Goal: Task Accomplishment & Management: Manage account settings

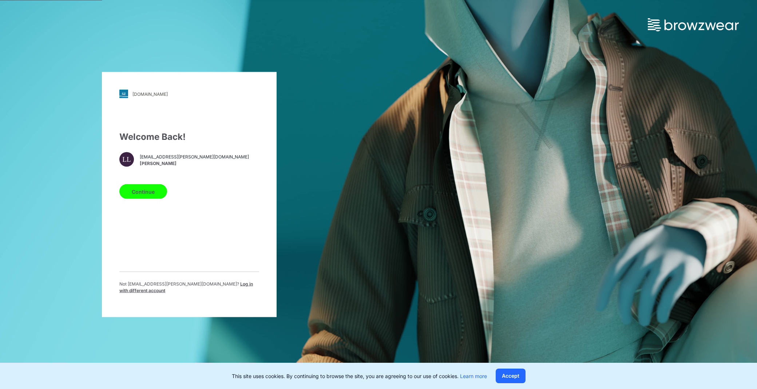
click at [397, 70] on div "cscbrands.stylezone.com Loading... Welcome Back! LL luana.linh@feavn.com.vn Lua…" at bounding box center [378, 194] width 757 height 389
click at [148, 193] on button "Continue" at bounding box center [143, 191] width 48 height 15
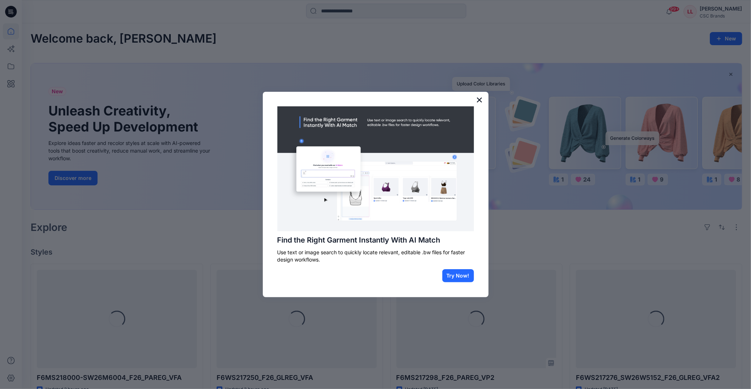
click at [480, 102] on button "×" at bounding box center [479, 100] width 7 height 12
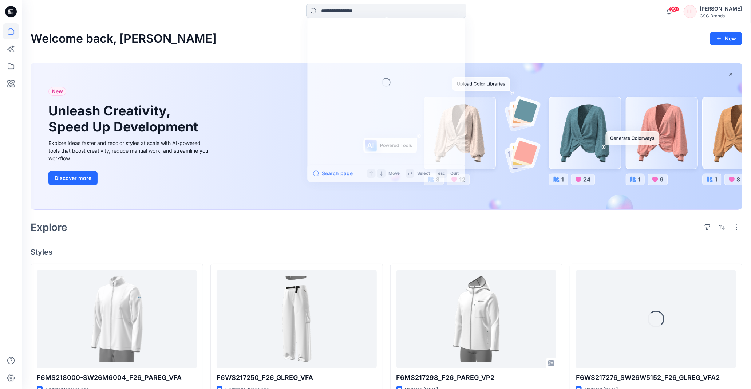
click at [336, 11] on input at bounding box center [386, 11] width 160 height 15
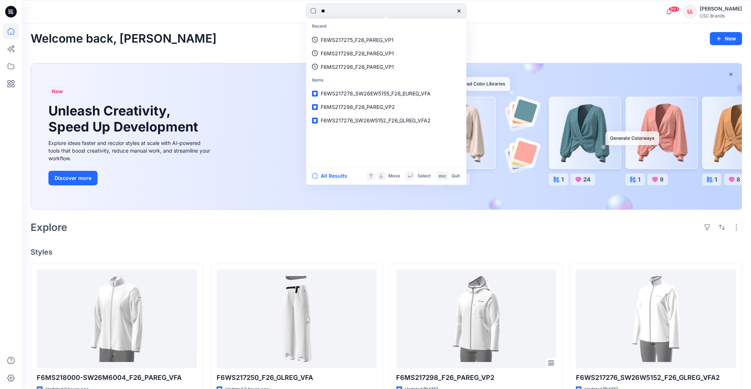
type input "*"
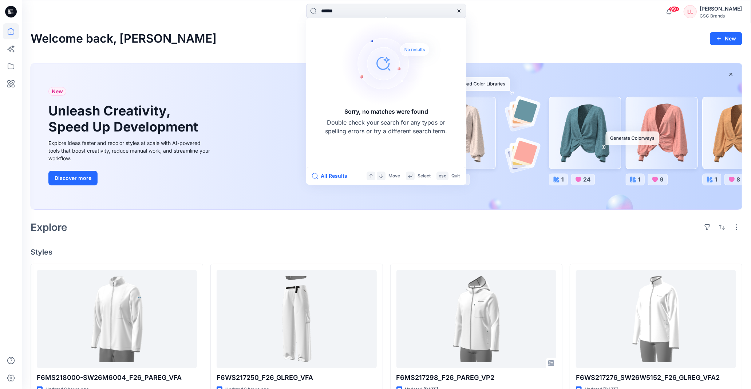
type input "******"
click at [275, 30] on div "Welcome back, Luana New New Unleash Creativity, Speed Up Development Explore id…" at bounding box center [386, 371] width 729 height 697
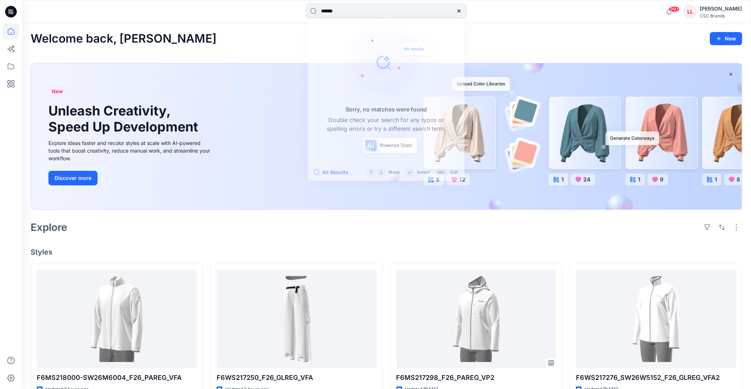
click at [402, 13] on input "******" at bounding box center [386, 11] width 160 height 15
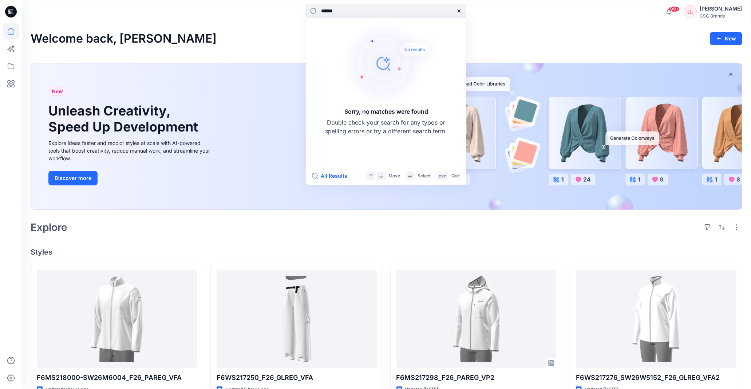
click at [456, 8] on div at bounding box center [459, 11] width 15 height 15
click at [457, 9] on icon at bounding box center [459, 11] width 6 height 6
click at [397, 12] on input at bounding box center [386, 11] width 160 height 15
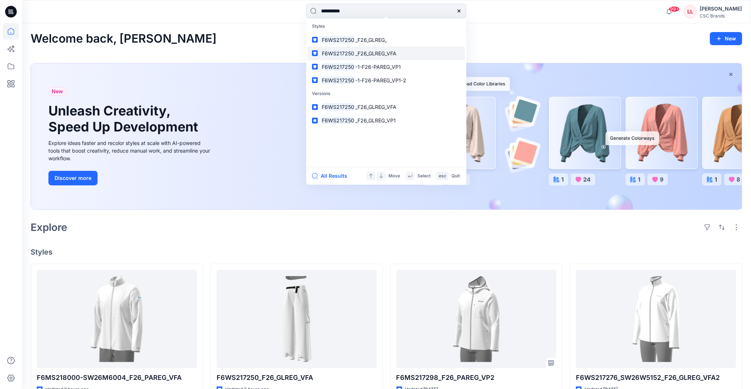
type input "**********"
click at [375, 53] on span "_F26_GLREG_VFA" at bounding box center [375, 53] width 41 height 6
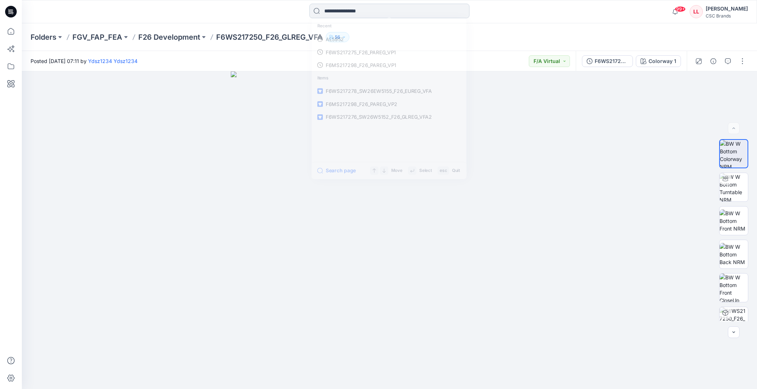
click at [380, 12] on input at bounding box center [390, 11] width 160 height 15
click at [510, 28] on div "Folders FGV_FAP_FEA F26 Development F6WS217250_F26_GLREG_VFA 56" at bounding box center [390, 37] width 736 height 28
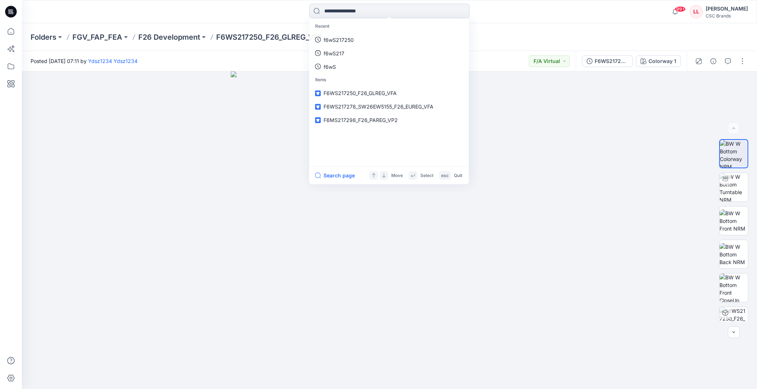
click at [363, 6] on input at bounding box center [390, 11] width 160 height 15
click at [363, 35] on link "f6wS217250" at bounding box center [389, 39] width 157 height 13
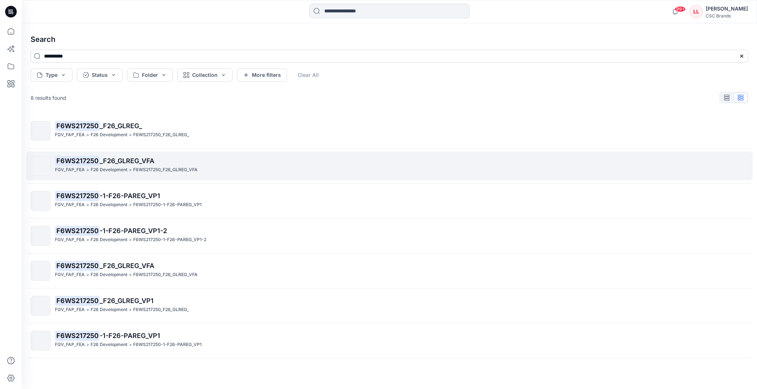
click at [133, 159] on span "_F26_GLREG_VFA" at bounding box center [127, 161] width 55 height 8
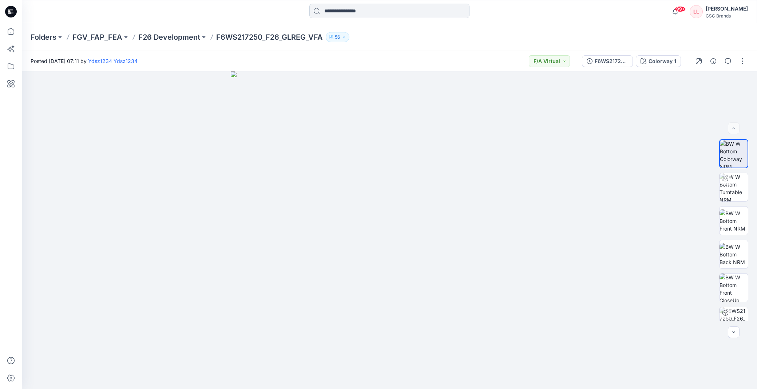
click at [387, 5] on input at bounding box center [390, 11] width 160 height 15
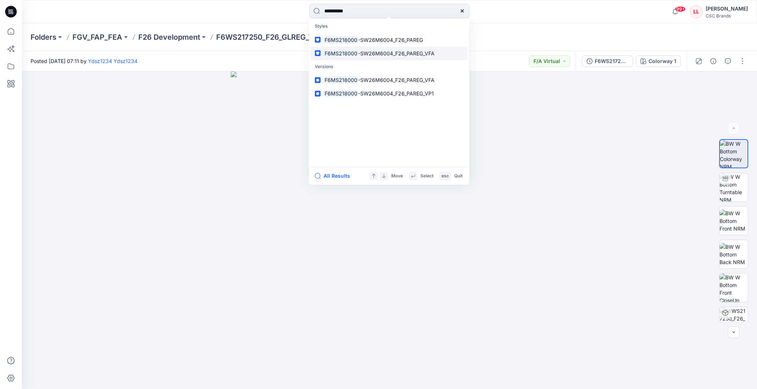
type input "**********"
click at [411, 53] on span "-SW26M6004_F26_PAREG_VFA" at bounding box center [396, 53] width 76 height 6
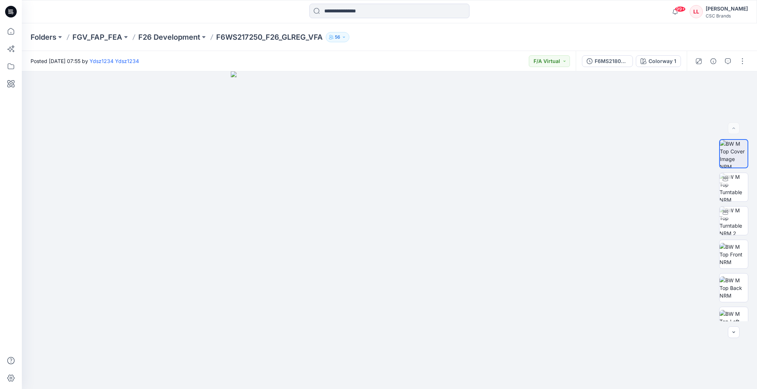
click at [255, 59] on div "Posted Friday, September 26, 2025 07:55 by Ydsz1234 Ydsz1234 F/A Virtual" at bounding box center [299, 61] width 554 height 20
click at [361, 58] on div "Posted Friday, September 26, 2025 07:55 by Ydsz1234 Ydsz1234 F/A Virtual" at bounding box center [299, 61] width 554 height 20
click at [362, 61] on div "Posted Friday, September 26, 2025 07:55 by Ydsz1234 Ydsz1234 F/A Virtual" at bounding box center [299, 61] width 554 height 20
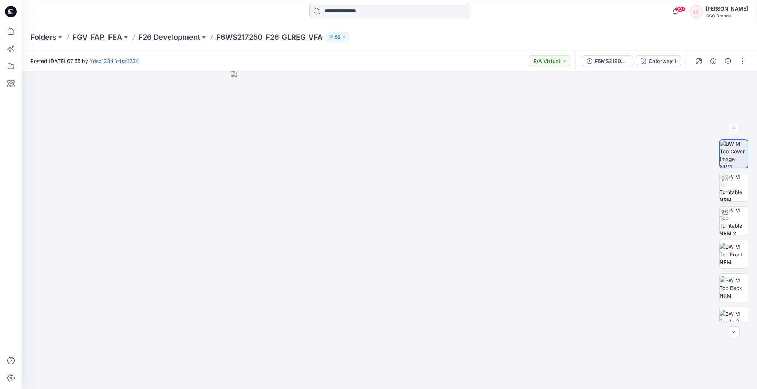
click at [362, 61] on div "Posted Friday, September 26, 2025 07:55 by Ydsz1234 Ydsz1234 F/A Virtual" at bounding box center [299, 61] width 554 height 20
click at [257, 56] on div "Posted Friday, September 26, 2025 07:55 by Ydsz1234 Ydsz1234 F/A Virtual" at bounding box center [299, 61] width 554 height 20
click at [161, 26] on div "Folders FGV_FAP_FEA F26 Development F6WS217250_F26_GLREG_VFA 56" at bounding box center [390, 37] width 736 height 28
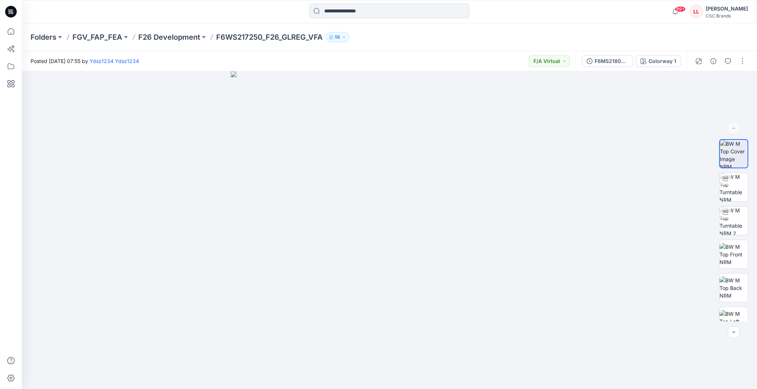
click at [384, 50] on div "Folders FGV_FAP_FEA F26 Development F6WS217250_F26_GLREG_VFA 56" at bounding box center [390, 37] width 736 height 28
click at [380, 12] on input at bounding box center [390, 11] width 160 height 15
click at [501, 15] on div at bounding box center [390, 12] width 368 height 16
click at [421, 48] on div "Folders FGV_FAP_FEA F26 Development F6WS217250_F26_GLREG_VFA 56" at bounding box center [390, 37] width 736 height 28
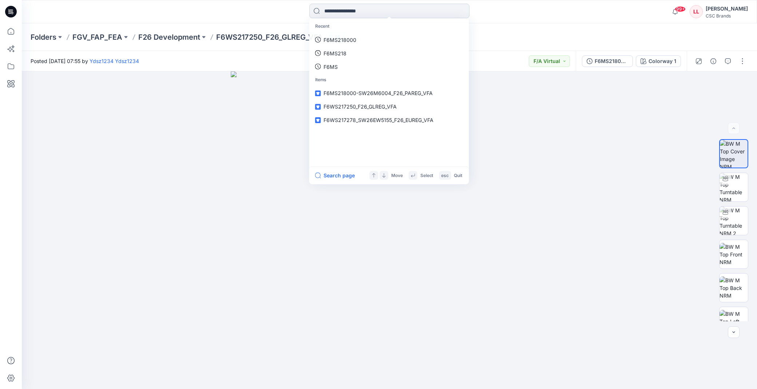
click at [389, 11] on input at bounding box center [390, 11] width 160 height 15
click at [523, 13] on div "Recent F6MS218000 F6MS218 F6MS Items F6MS218000-SW26M6004_F26_PAREG_VFA F6WS217…" at bounding box center [390, 12] width 368 height 16
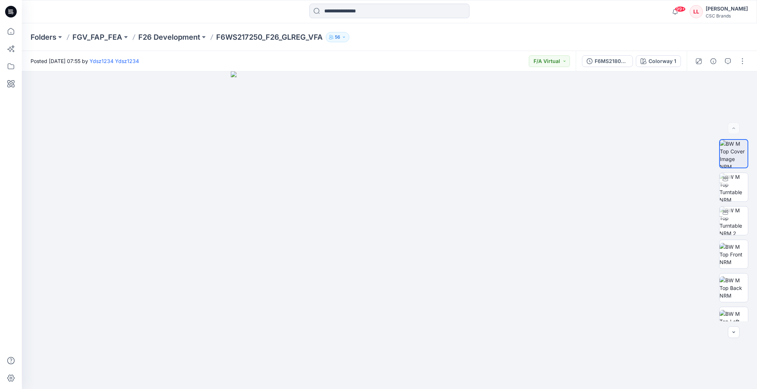
click at [430, 51] on div "Posted Friday, September 26, 2025 07:55 by Ydsz1234 Ydsz1234 F/A Virtual" at bounding box center [299, 61] width 554 height 20
click at [363, 11] on input at bounding box center [390, 11] width 160 height 15
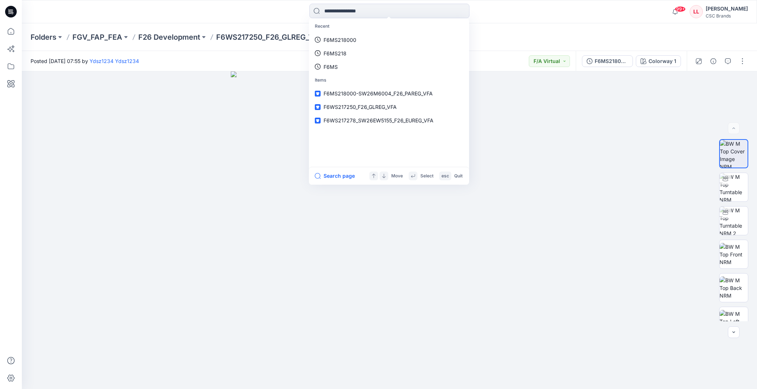
click at [520, 21] on div "Recent F6MS218000 F6MS218 F6MS Items F6MS218000-SW26M6004_F26_PAREG_VFA F6WS217…" at bounding box center [390, 11] width 736 height 23
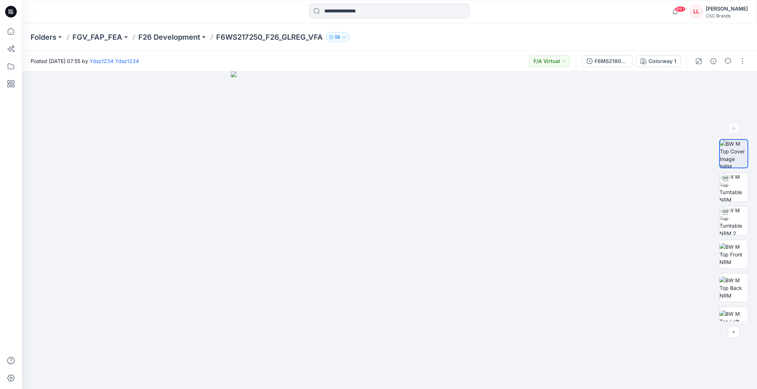
click at [520, 21] on div "99+ Notifications Ydsz1234 Ydsz1234 shared F6WS217250_F26_GLREG_VFA in F26 Deve…" at bounding box center [390, 11] width 736 height 23
click at [369, 49] on div "Folders FGV_FAP_FEA F26 Development F6WS217250_F26_GLREG_VFA 56" at bounding box center [390, 37] width 736 height 28
click at [356, 13] on input at bounding box center [390, 11] width 160 height 15
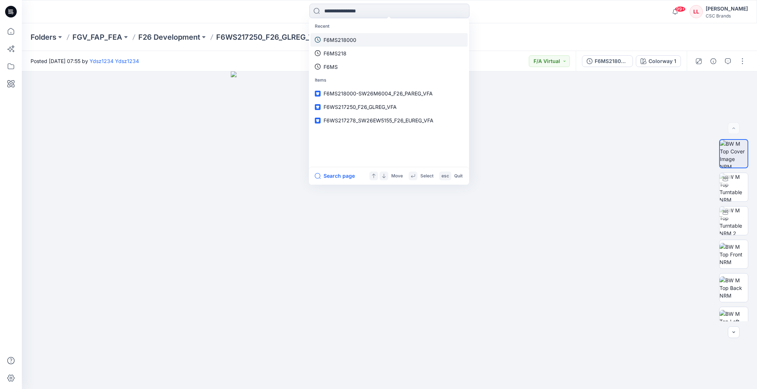
click at [357, 34] on link "F6MS218000" at bounding box center [389, 39] width 157 height 13
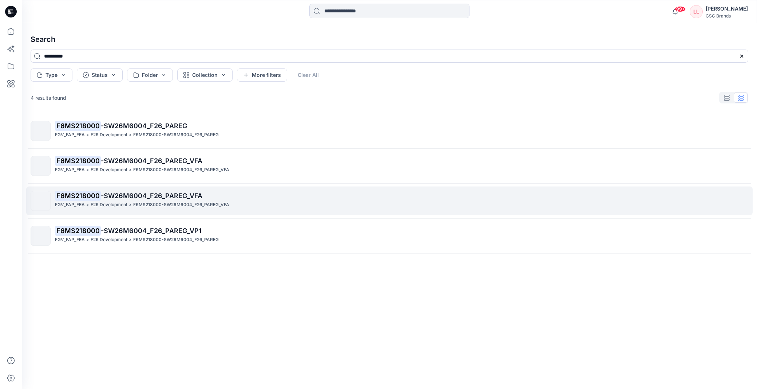
click at [180, 193] on span "-SW26M6004_F26_PAREG_VFA" at bounding box center [152, 196] width 102 height 8
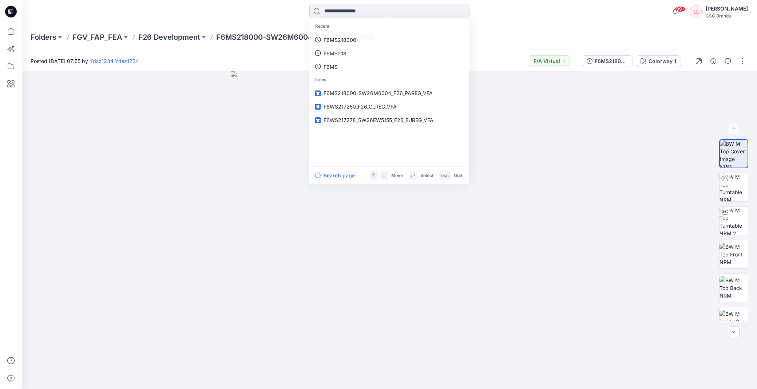
click at [385, 12] on input at bounding box center [390, 11] width 160 height 15
click at [368, 35] on link "F6MS218000" at bounding box center [389, 39] width 157 height 13
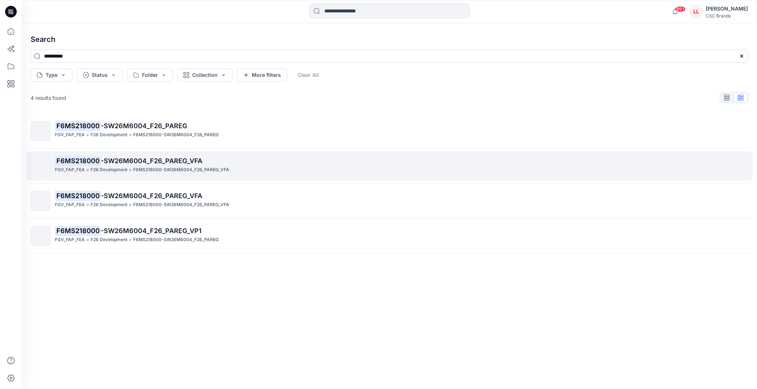
click at [169, 161] on span "-SW26M6004_F26_PAREG_VFA" at bounding box center [152, 161] width 102 height 8
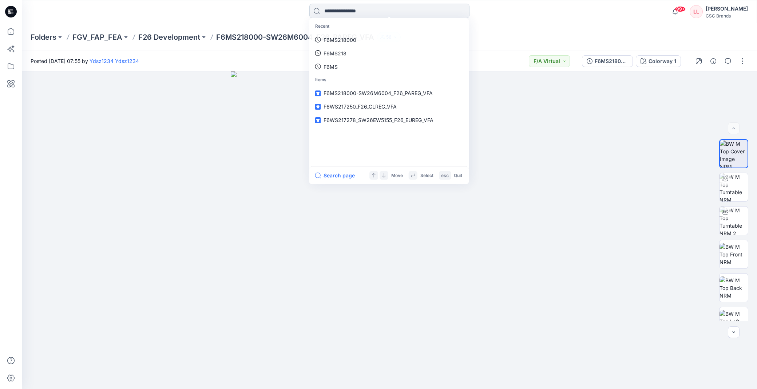
click at [337, 6] on input at bounding box center [390, 11] width 160 height 15
click at [358, 42] on link "F6MS218000" at bounding box center [389, 39] width 157 height 13
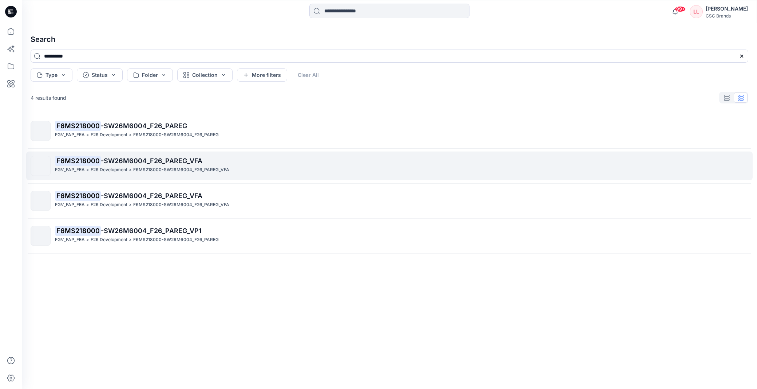
click at [170, 159] on span "-SW26M6004_F26_PAREG_VFA" at bounding box center [152, 161] width 102 height 8
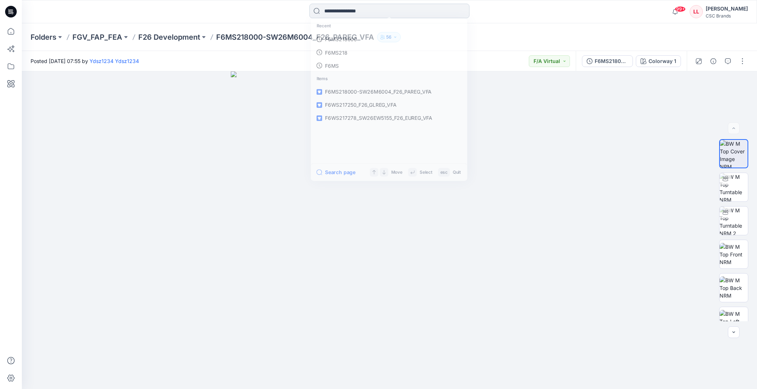
click at [378, 10] on input at bounding box center [390, 11] width 160 height 15
click at [376, 42] on link "F6MS218000" at bounding box center [389, 39] width 157 height 13
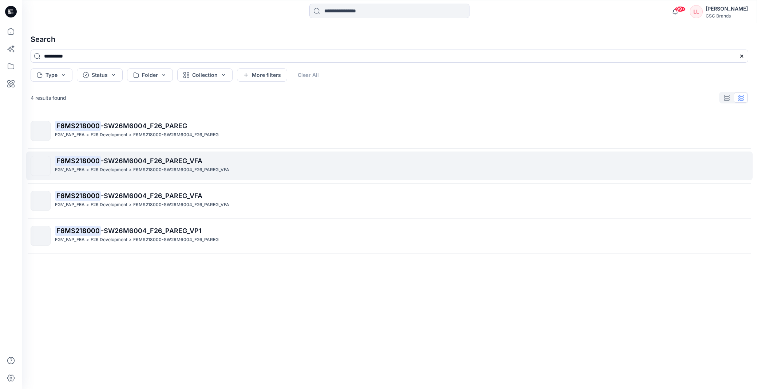
click at [178, 159] on span "-SW26M6004_F26_PAREG_VFA" at bounding box center [152, 161] width 102 height 8
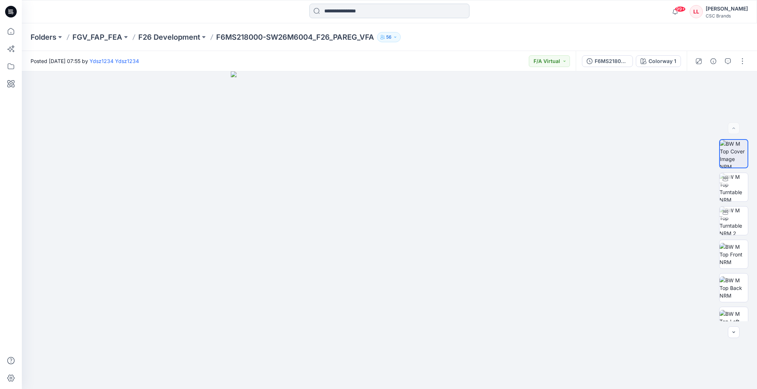
click at [332, 8] on input at bounding box center [390, 11] width 160 height 15
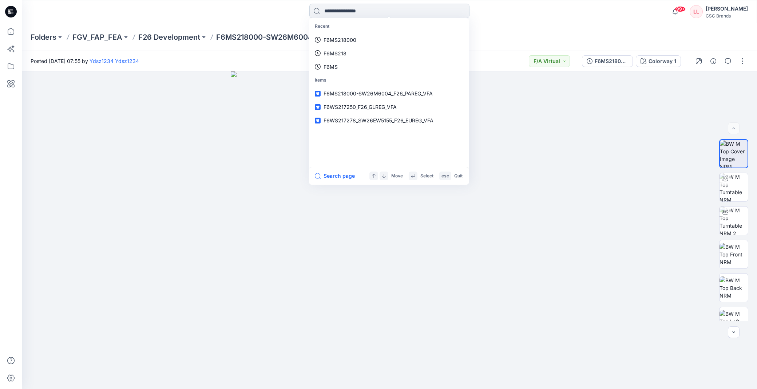
click at [363, 11] on input at bounding box center [390, 11] width 160 height 15
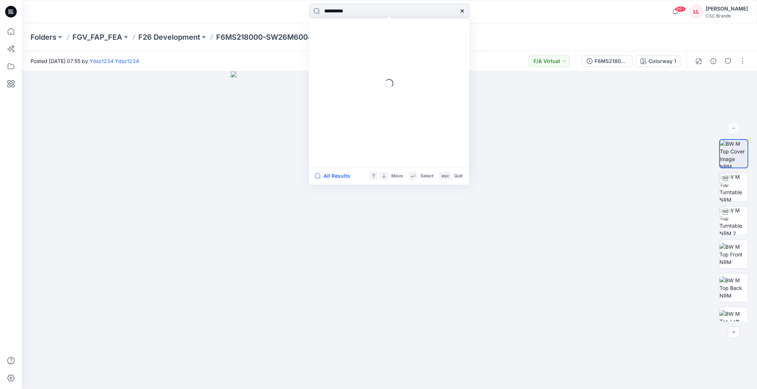
type input "**********"
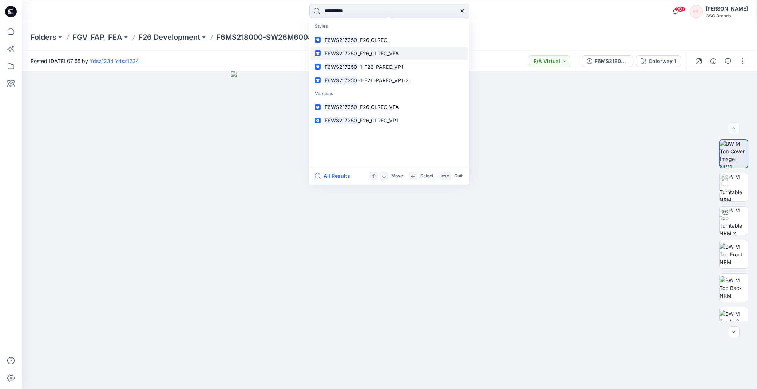
click at [410, 51] on link "F6WS217250 _F26_GLREG_VFA" at bounding box center [389, 53] width 157 height 13
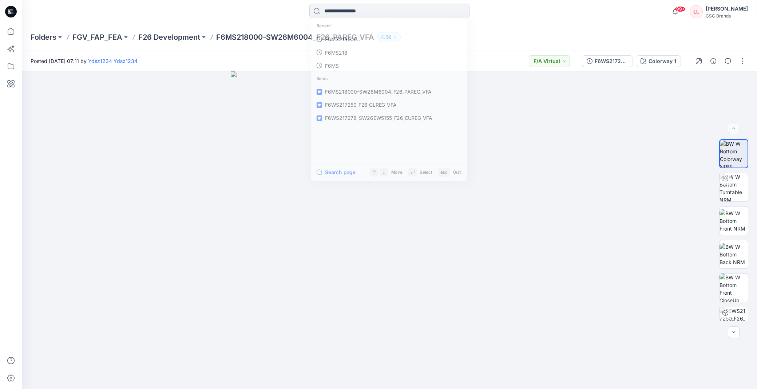
click at [388, 12] on input at bounding box center [390, 11] width 160 height 15
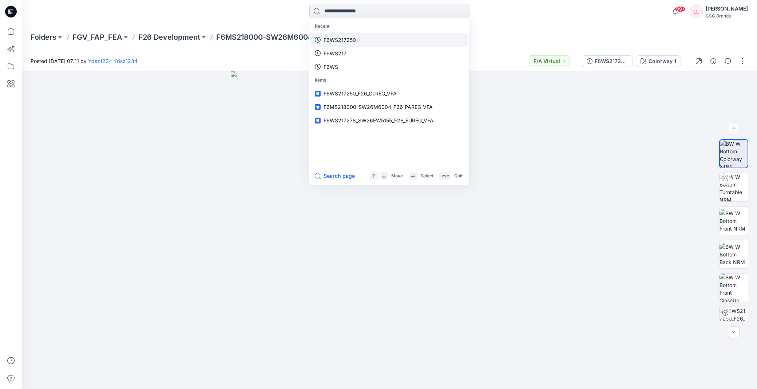
click at [350, 35] on link "F6WS217250" at bounding box center [389, 39] width 157 height 13
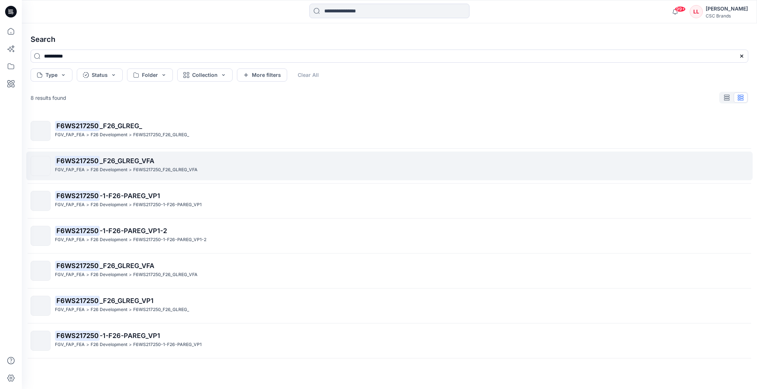
click at [149, 159] on span "_F26_GLREG_VFA" at bounding box center [127, 161] width 55 height 8
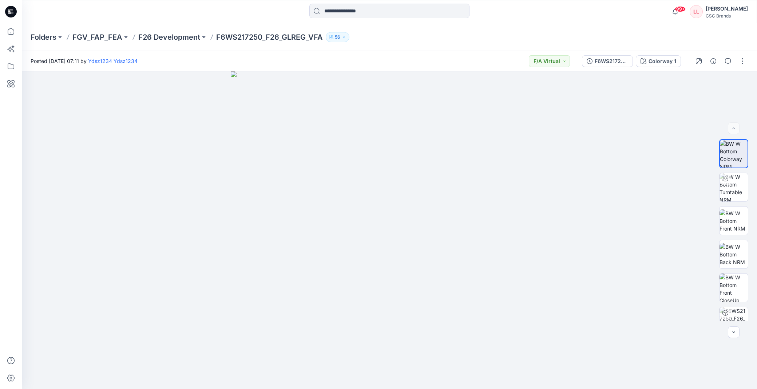
click at [524, 46] on div "Folders FGV_FAP_FEA F26 Development F6WS217250_F26_GLREG_VFA 56" at bounding box center [390, 37] width 736 height 28
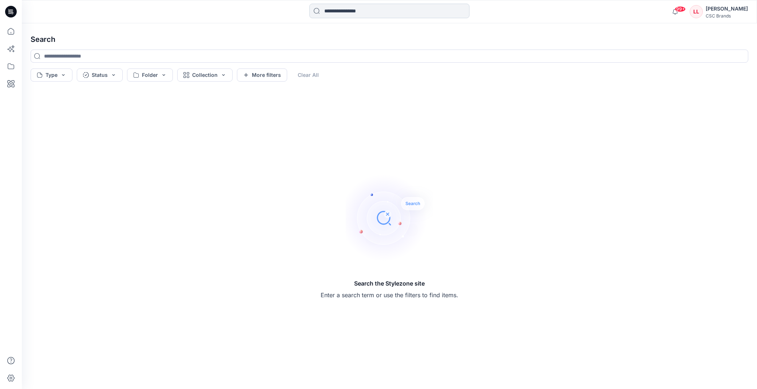
click at [351, 9] on input at bounding box center [390, 11] width 160 height 15
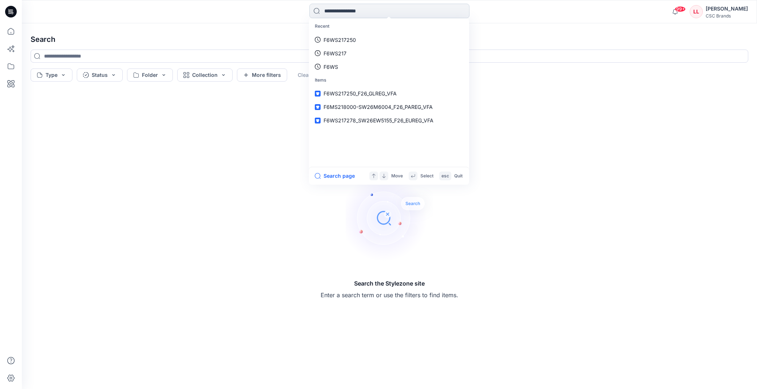
click at [382, 15] on input at bounding box center [390, 11] width 160 height 15
click at [425, 108] on span "F6MS218000-SW26M6004_F26_PAREG_VFA" at bounding box center [378, 107] width 109 height 6
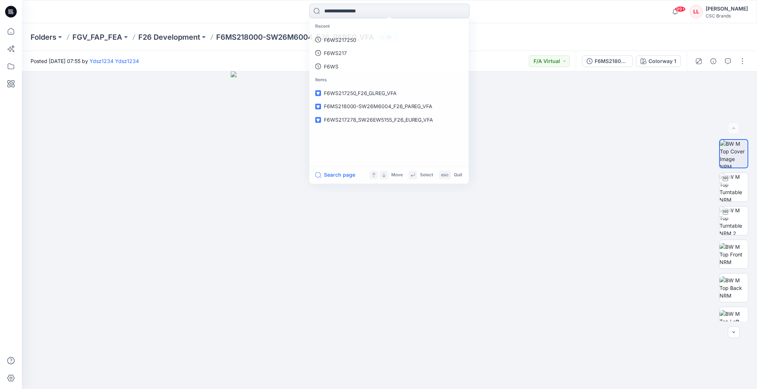
click at [345, 12] on input at bounding box center [390, 11] width 160 height 15
click at [358, 41] on link "F6WS217250" at bounding box center [389, 39] width 157 height 13
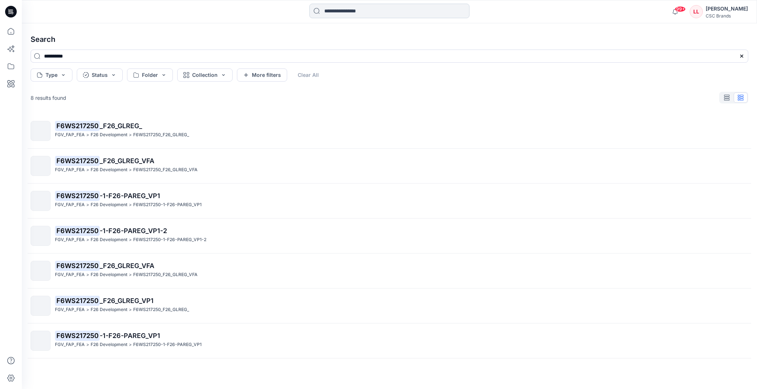
click at [381, 12] on input at bounding box center [390, 11] width 160 height 15
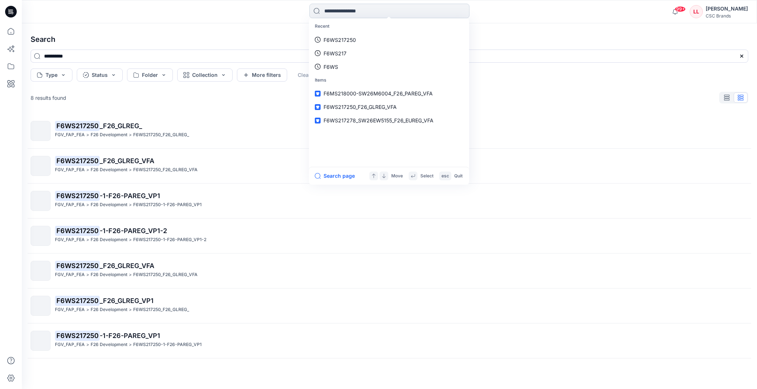
type input "*"
drag, startPoint x: 128, startPoint y: 45, endPoint x: 118, endPoint y: 45, distance: 10.6
click at [128, 45] on h4 "Search" at bounding box center [390, 39] width 730 height 20
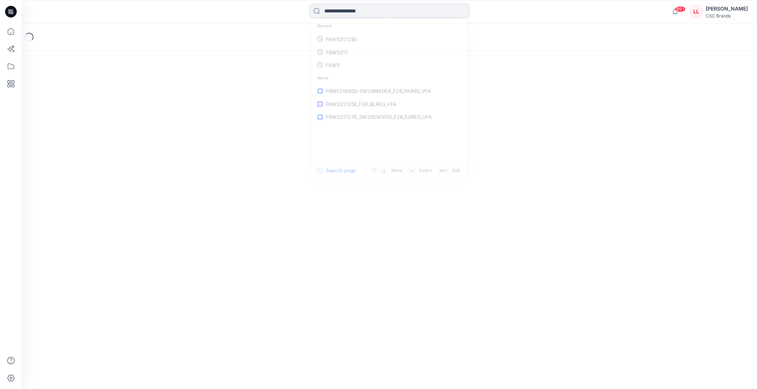
click at [373, 4] on input at bounding box center [390, 11] width 160 height 15
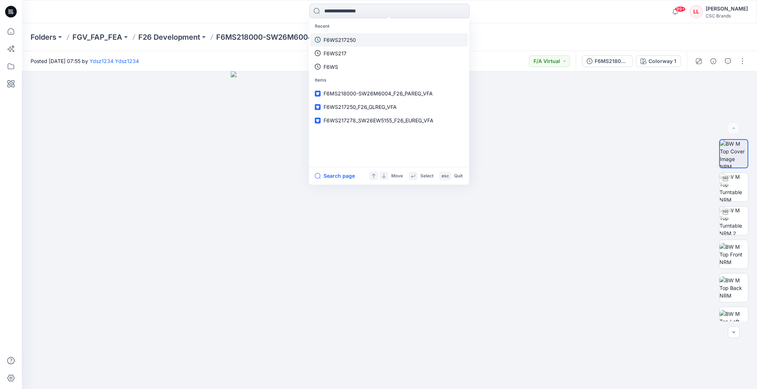
click at [372, 37] on link "F6WS217250" at bounding box center [389, 39] width 157 height 13
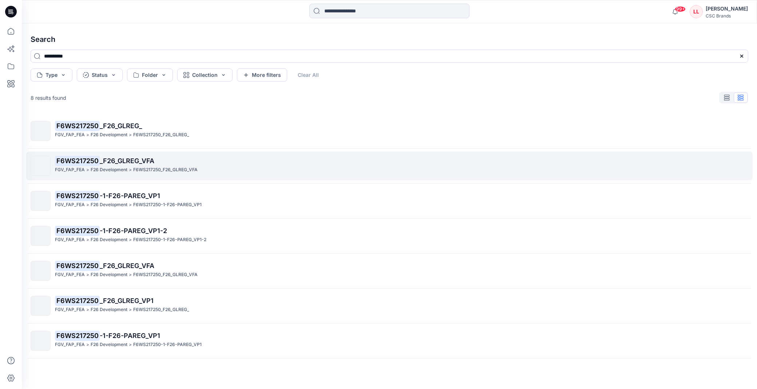
click at [141, 157] on span "_F26_GLREG_VFA" at bounding box center [127, 161] width 55 height 8
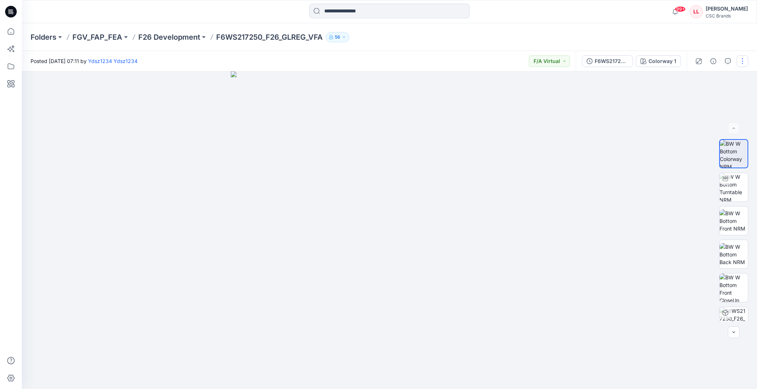
click at [740, 62] on button "button" at bounding box center [743, 61] width 12 height 12
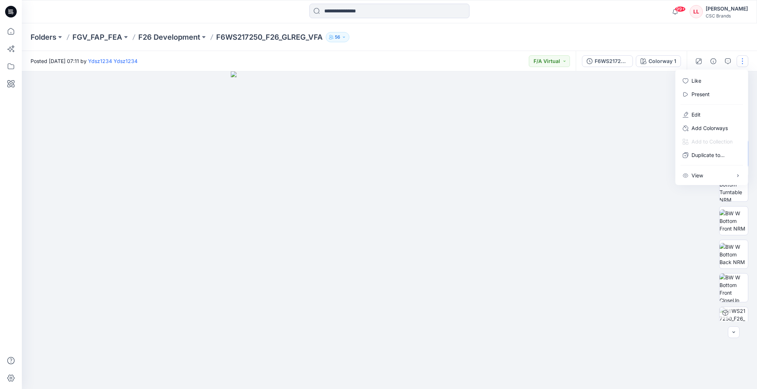
click at [669, 37] on div "Folders FGV_FAP_FEA F26 Development F6WS217250_F26_GLREG_VFA 56" at bounding box center [361, 37] width 661 height 10
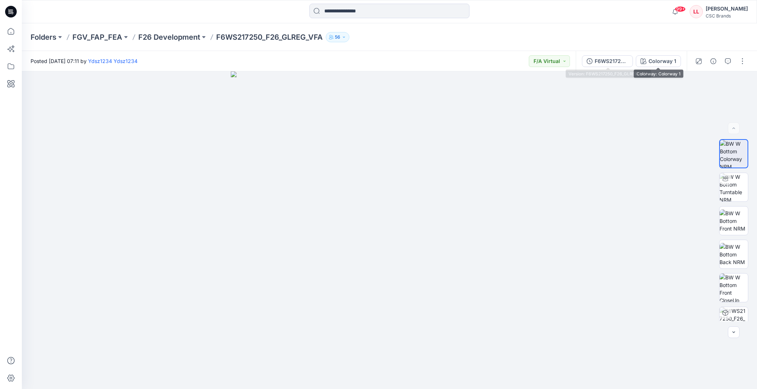
click at [607, 67] on div "F6WS217250_F26_GLREG_VFA Colorway 1" at bounding box center [631, 61] width 111 height 20
click at [607, 64] on div "F6WS217250_F26_GLREG_VFA" at bounding box center [611, 61] width 33 height 8
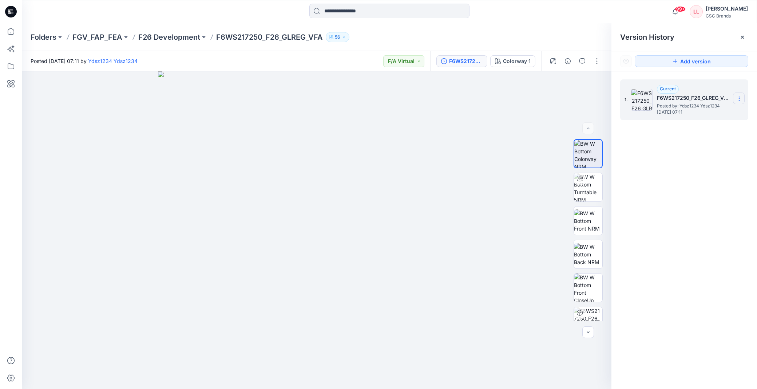
click at [738, 98] on icon at bounding box center [740, 99] width 6 height 6
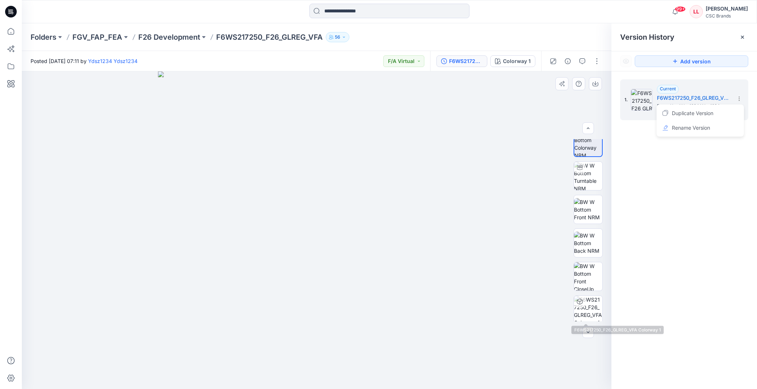
scroll to position [15, 0]
click at [354, 58] on div "Posted Friday, September 26, 2025 07:11 by Ydsz1234 Ydsz1234 F/A Virtual" at bounding box center [226, 61] width 409 height 20
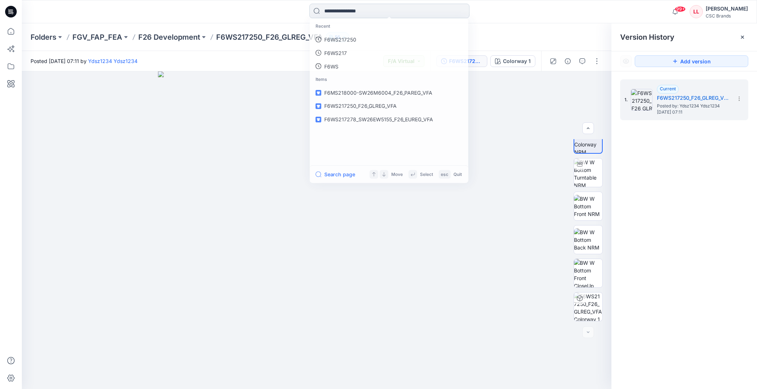
click at [387, 10] on input at bounding box center [390, 11] width 160 height 15
click at [375, 89] on link "F6WS217250_F26_GLREG_VFA" at bounding box center [389, 93] width 157 height 13
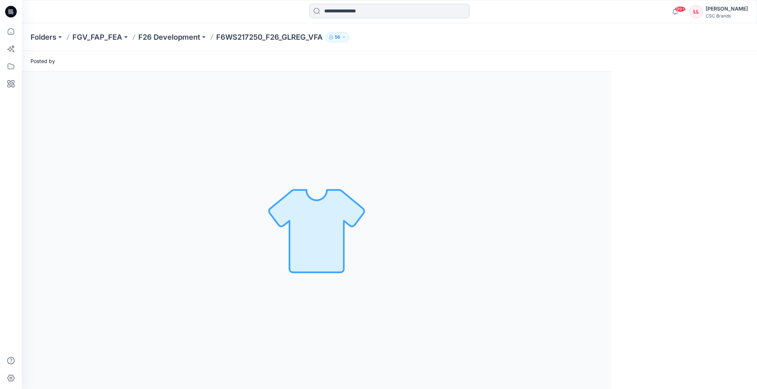
click at [374, 12] on input at bounding box center [390, 11] width 160 height 15
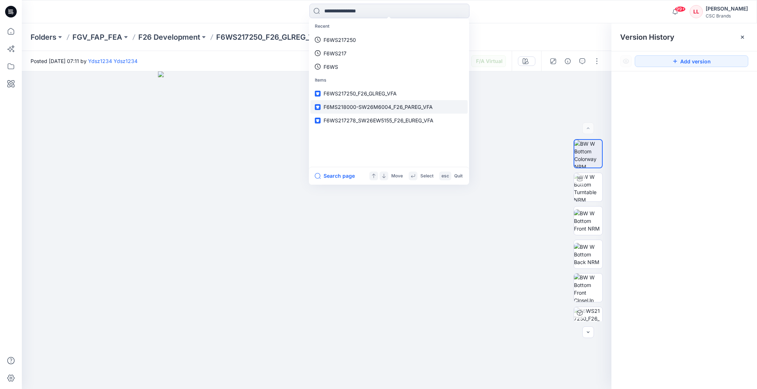
click at [372, 101] on link "F6MS218000-SW26M6004_F26_PAREG_VFA" at bounding box center [389, 106] width 157 height 13
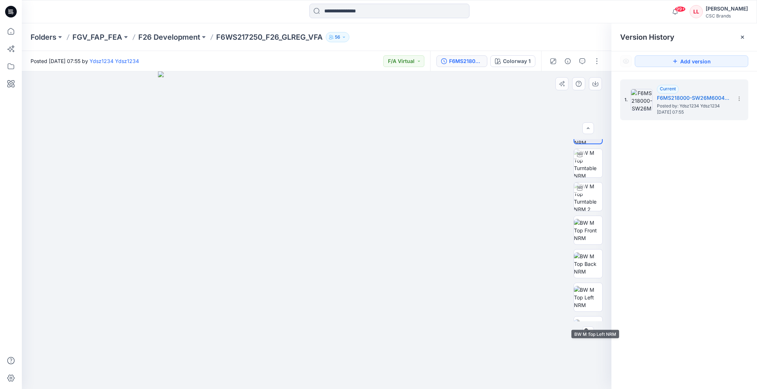
scroll to position [48, 0]
click at [737, 98] on icon at bounding box center [740, 99] width 6 height 6
click at [697, 155] on div "1. Current F6MS218000-SW26M6004_F26_PAREG_VFA Posted by: Ydsz1234 Ydsz1234 Frid…" at bounding box center [685, 235] width 146 height 328
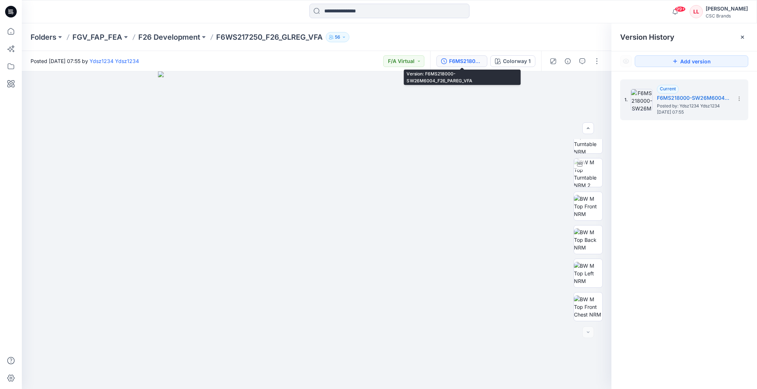
click at [466, 57] on div "F6MS218000-SW26M6004_F26_PAREG_VFA" at bounding box center [465, 61] width 33 height 8
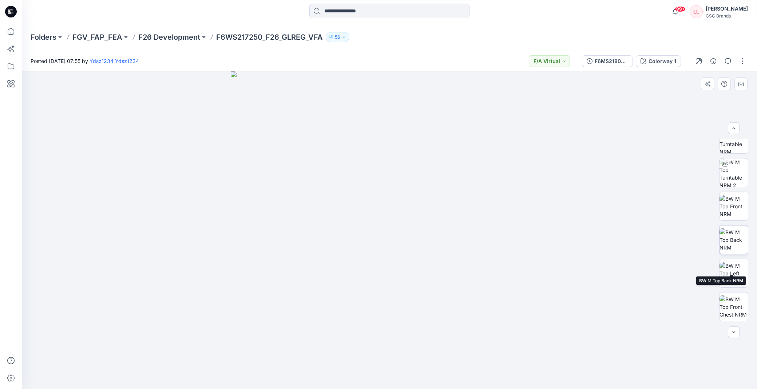
scroll to position [0, 0]
click at [386, 15] on input at bounding box center [390, 11] width 160 height 15
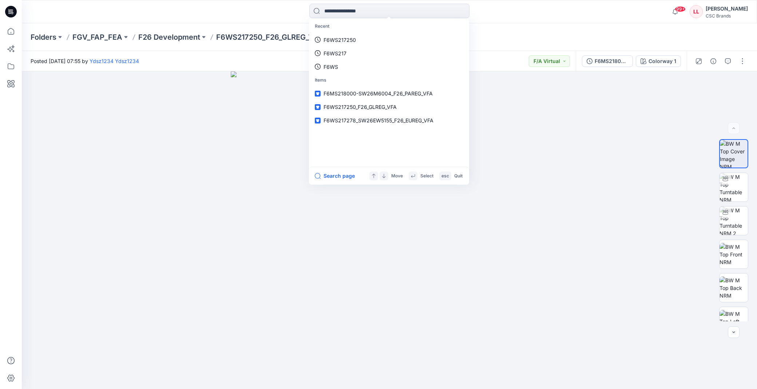
click at [486, 32] on div "Folders FGV_FAP_FEA F26 Development F6WS217250_F26_GLREG_VFA 56" at bounding box center [361, 37] width 661 height 10
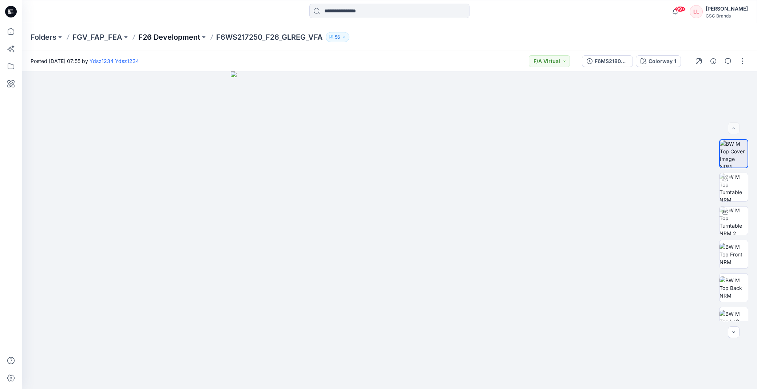
click at [150, 39] on p "F26 Development" at bounding box center [169, 37] width 62 height 10
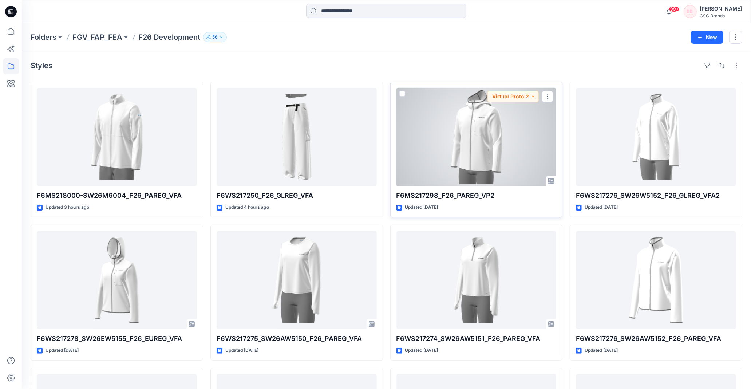
click at [459, 141] on div at bounding box center [477, 137] width 160 height 98
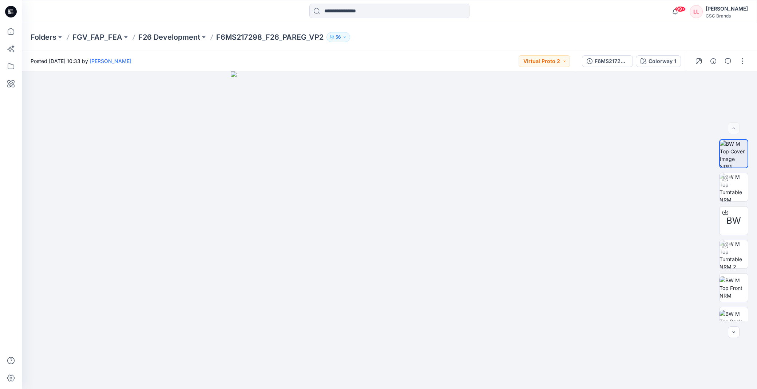
click at [429, 45] on div "Folders FGV_FAP_FEA F26 Development F6MS217298_F26_PAREG_VP2 56" at bounding box center [390, 37] width 736 height 28
click at [377, 42] on div "Folders FGV_FAP_FEA F26 Development F6MS217298_F26_PAREG_VP2 56" at bounding box center [390, 37] width 736 height 28
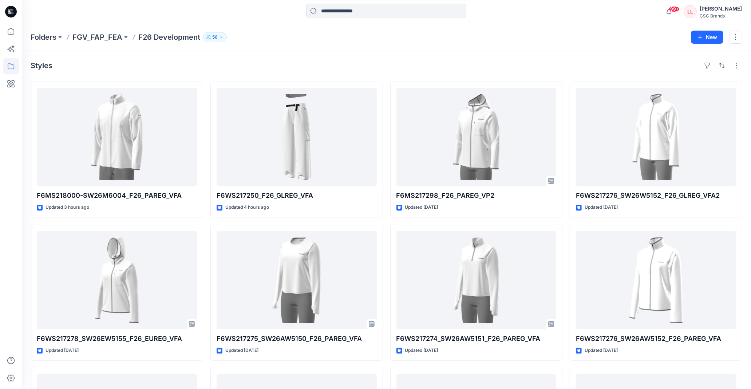
click at [435, 57] on div "Styles F6MS218000-SW26M6004_F26_PAREG_VFA Updated 3 hours ago F6WS217278_SW26EW…" at bounding box center [386, 295] width 729 height 488
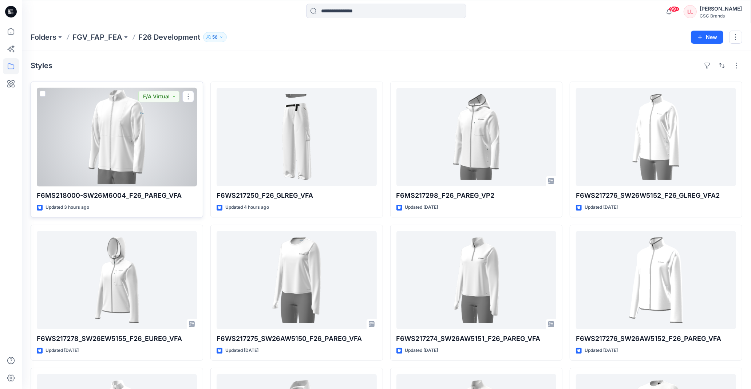
click at [135, 154] on div at bounding box center [117, 137] width 160 height 98
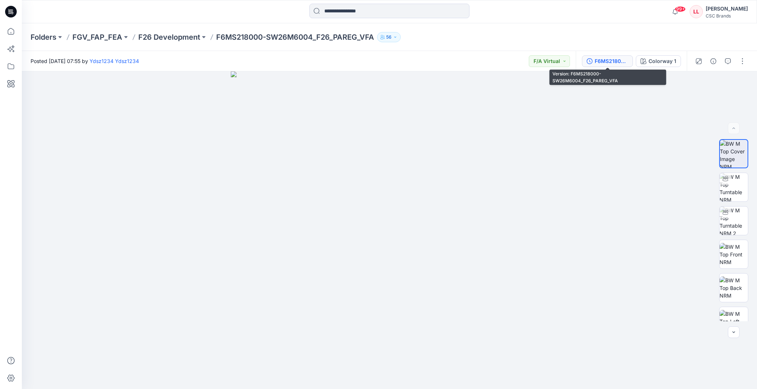
click at [615, 64] on div "F6MS218000-SW26M6004_F26_PAREG_VFA" at bounding box center [611, 61] width 33 height 8
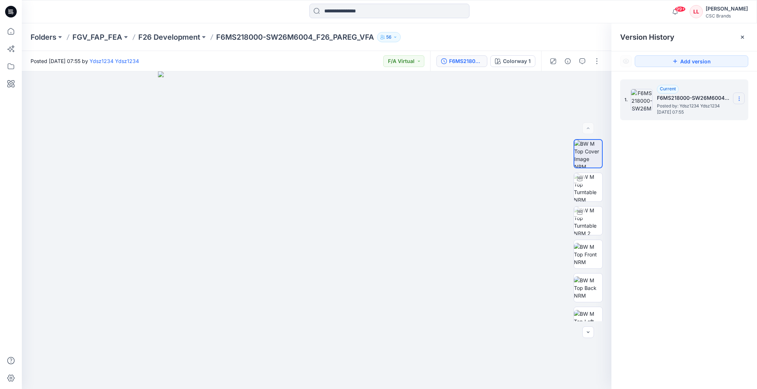
click at [744, 100] on section at bounding box center [739, 98] width 12 height 12
click at [643, 210] on div "1. Current F6MS218000-SW26M6004_F26_PAREG_VFA Posted by: Ydsz1234 Ydsz1234 Frid…" at bounding box center [685, 235] width 146 height 328
click at [647, 243] on div "1. Current F6MS218000-SW26M6004_F26_PAREG_VFA Posted by: Ydsz1234 Ydsz1234 Frid…" at bounding box center [685, 235] width 146 height 328
click at [464, 32] on div "Folders FGV_FAP_FEA F26 Development F6MS218000-SW26M6004_F26_PAREG_VFA 56" at bounding box center [361, 37] width 661 height 10
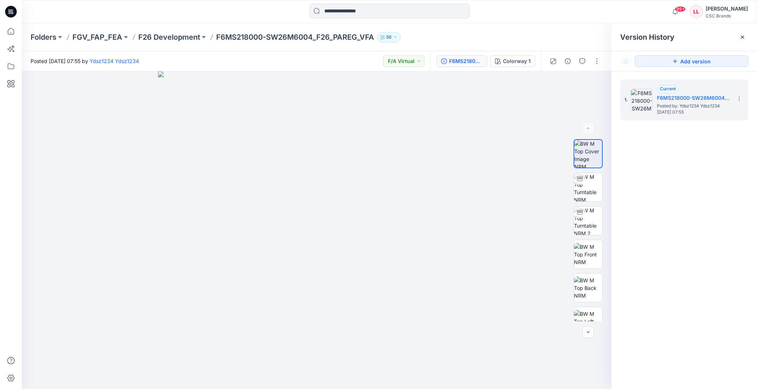
click at [497, 34] on div "Folders FGV_FAP_FEA F26 Development F6MS218000-SW26M6004_F26_PAREG_VFA 56" at bounding box center [361, 37] width 661 height 10
click at [507, 29] on div "Folders FGV_FAP_FEA F26 Development F6MS218000-SW26M6004_F26_PAREG_VFA 56" at bounding box center [390, 37] width 736 height 28
click at [504, 33] on div "Folders FGV_FAP_FEA F26 Development F6MS218000-SW26M6004_F26_PAREG_VFA 56" at bounding box center [361, 37] width 661 height 10
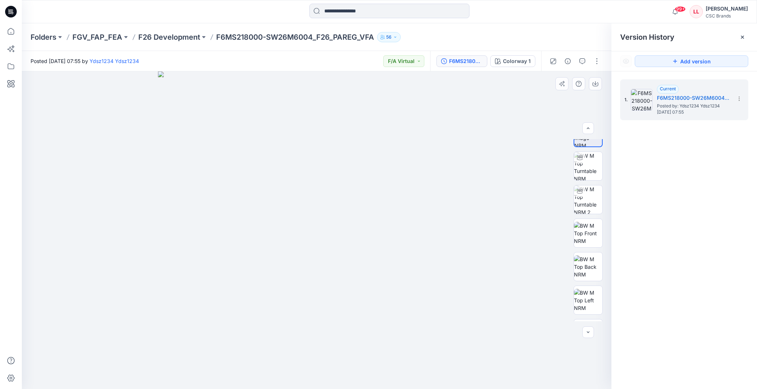
scroll to position [0, 0]
click at [514, 35] on div "Folders FGV_FAP_FEA F26 Development F6MS218000-SW26M6004_F26_PAREG_VFA 56" at bounding box center [361, 37] width 661 height 10
click at [741, 37] on icon at bounding box center [743, 37] width 6 height 6
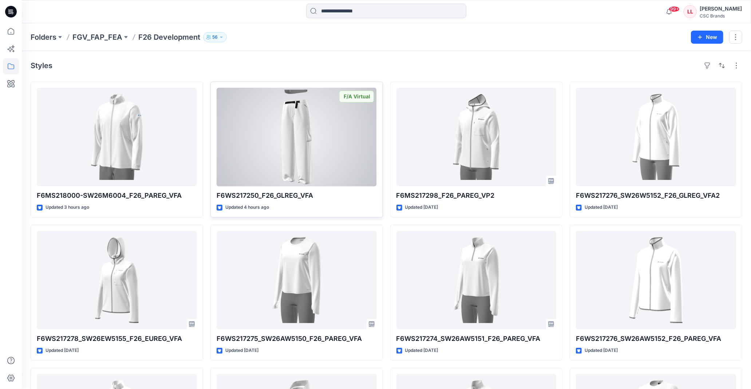
click at [299, 141] on div at bounding box center [297, 137] width 160 height 98
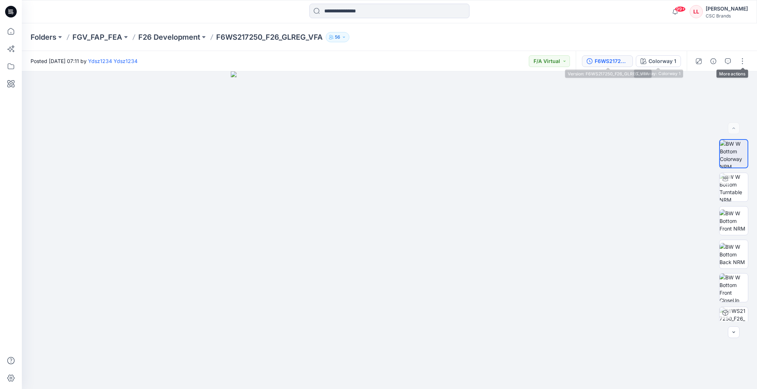
click at [601, 59] on div "F6WS217250_F26_GLREG_VFA" at bounding box center [611, 61] width 33 height 8
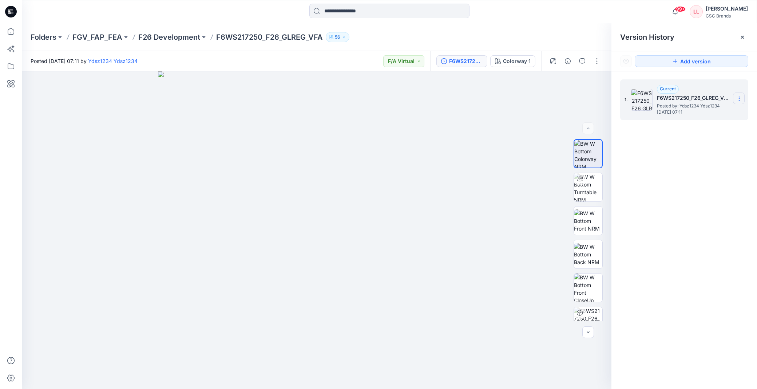
click at [740, 96] on icon at bounding box center [740, 99] width 6 height 6
click at [721, 173] on div "1. Current F6WS217250_F26_GLREG_VFA Posted by: Ydsz1234 Ydsz1234 Friday, Septem…" at bounding box center [685, 235] width 146 height 328
click at [741, 38] on icon at bounding box center [742, 37] width 3 height 3
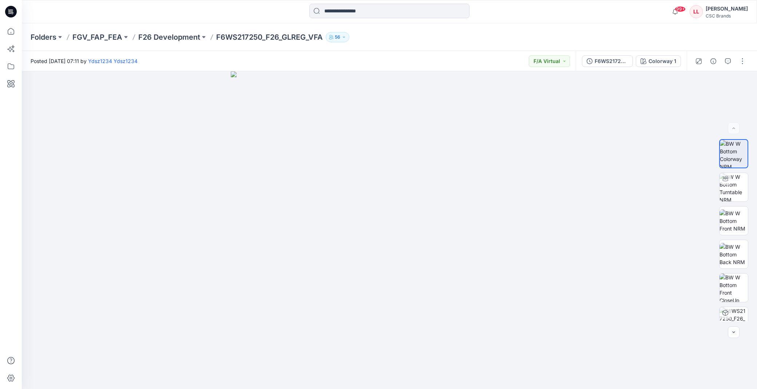
click at [430, 31] on div "Folders FGV_FAP_FEA F26 Development F6WS217250_F26_GLREG_VFA 56" at bounding box center [390, 37] width 736 height 28
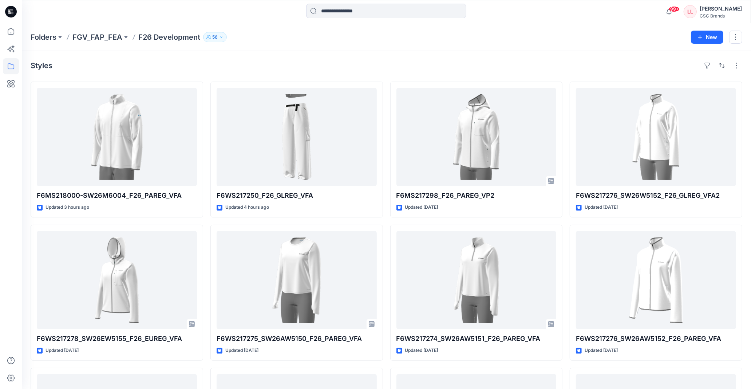
click at [358, 42] on div "Folders FGV_FAP_FEA F26 Development 56 New" at bounding box center [386, 37] width 729 height 28
click at [398, 66] on div "Styles" at bounding box center [387, 66] width 712 height 12
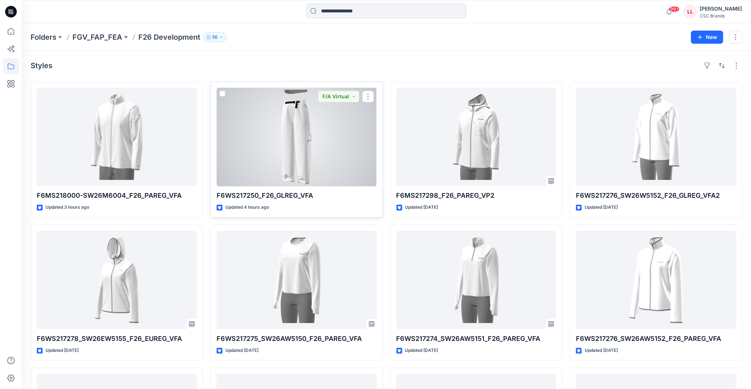
click at [299, 125] on div at bounding box center [297, 137] width 160 height 98
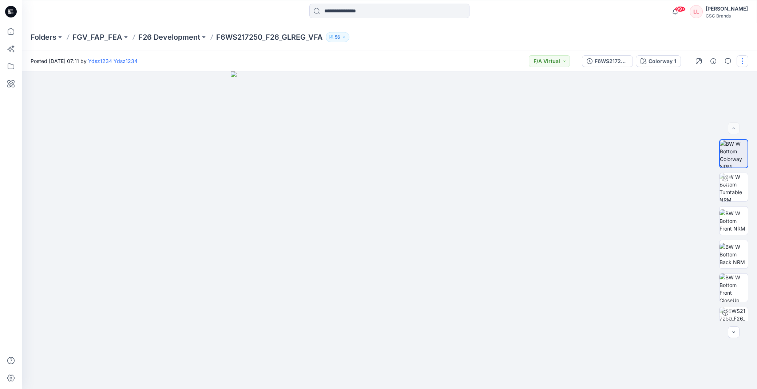
click at [740, 61] on button "button" at bounding box center [743, 61] width 12 height 12
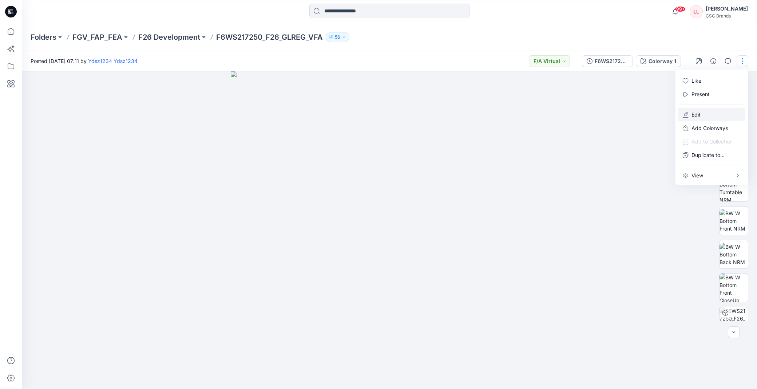
click at [712, 114] on button "Edit" at bounding box center [712, 114] width 67 height 13
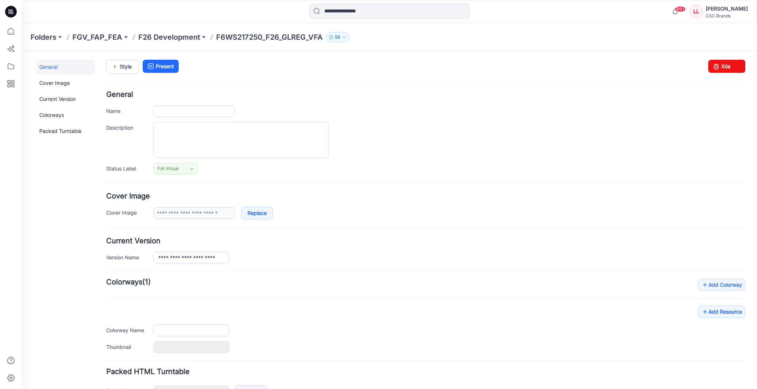
type input "**********"
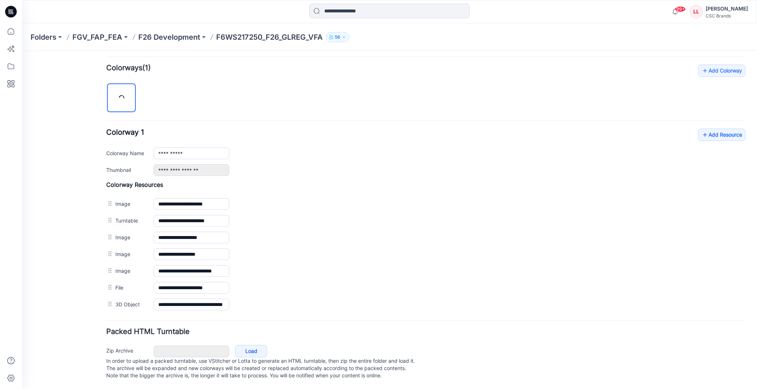
scroll to position [223, 0]
click at [703, 129] on link "Add Resource" at bounding box center [721, 135] width 47 height 12
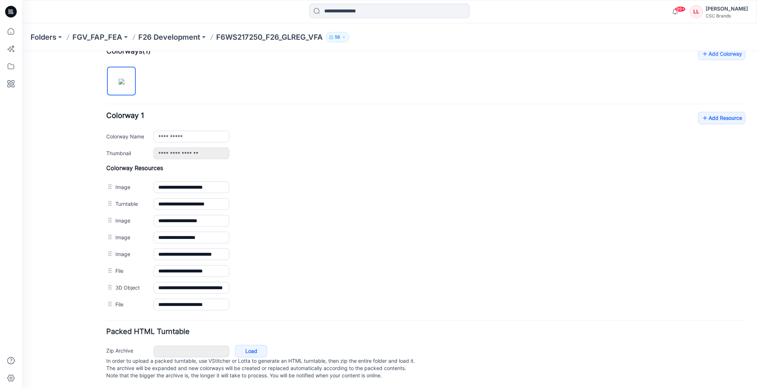
scroll to position [0, 0]
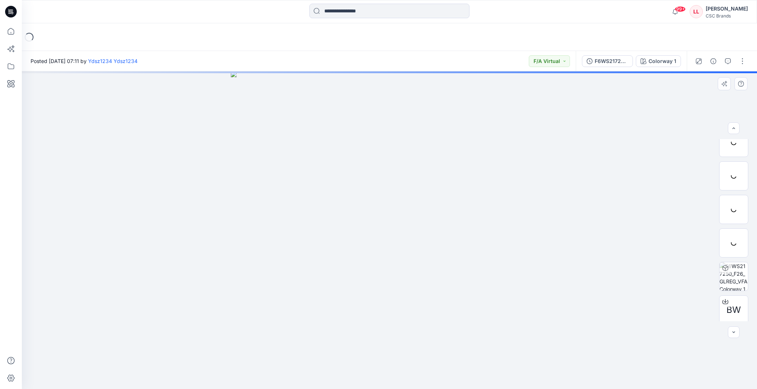
scroll to position [48, 0]
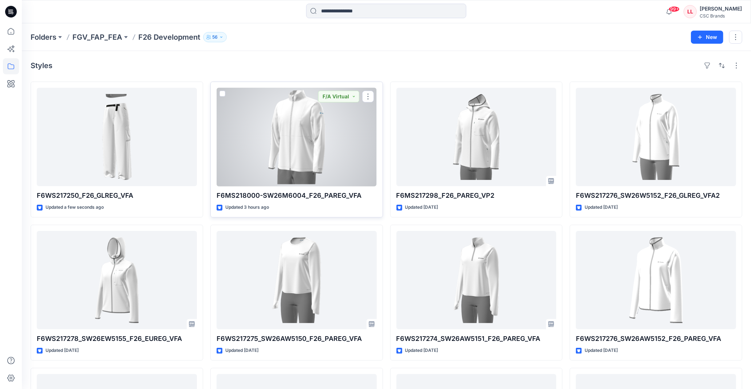
click at [285, 130] on div at bounding box center [297, 137] width 160 height 98
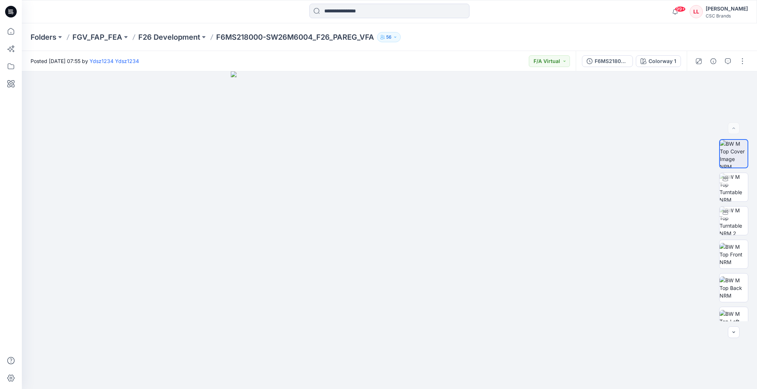
click at [743, 67] on div at bounding box center [720, 61] width 67 height 20
click at [740, 59] on button "button" at bounding box center [743, 61] width 12 height 12
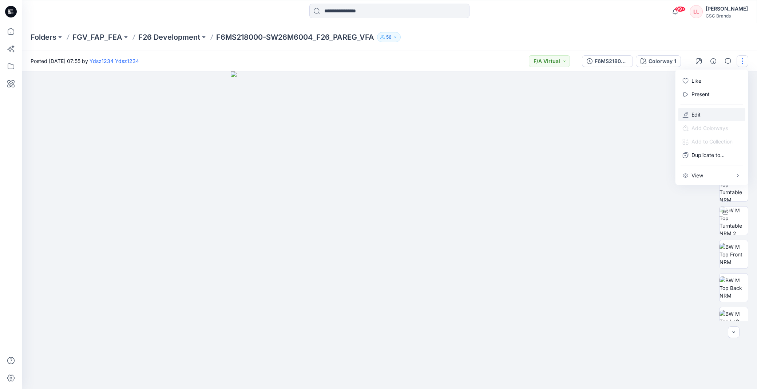
click at [714, 112] on button "Edit" at bounding box center [712, 114] width 67 height 13
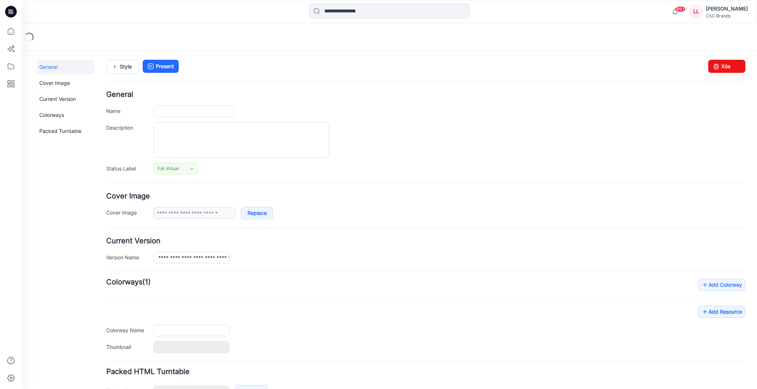
type input "**********"
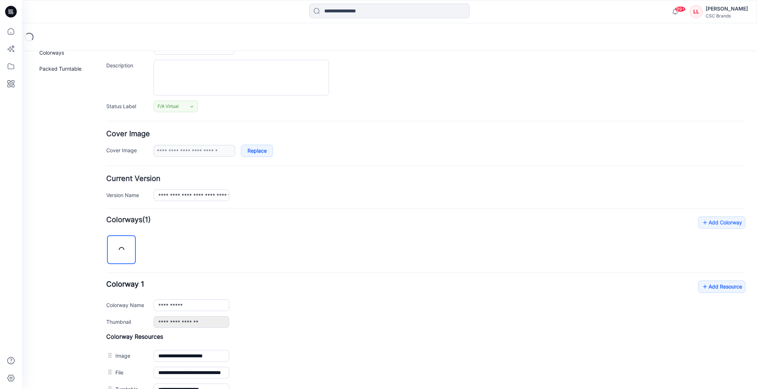
scroll to position [202, 0]
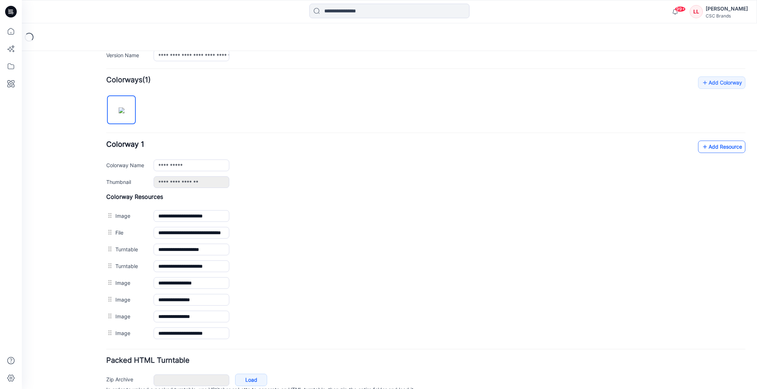
click at [724, 148] on link "Add Resource" at bounding box center [721, 147] width 47 height 12
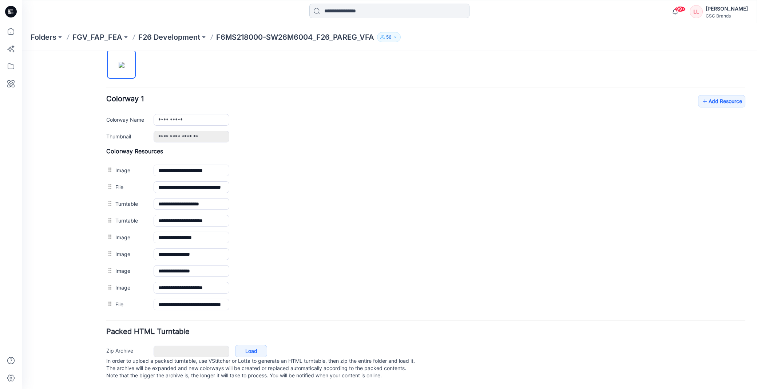
scroll to position [0, 0]
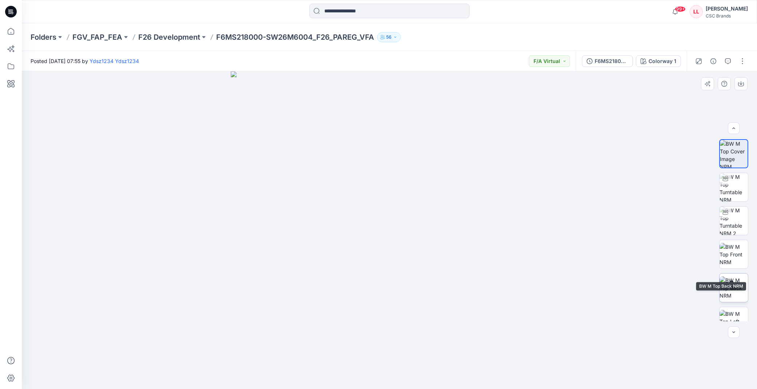
scroll to position [82, 0]
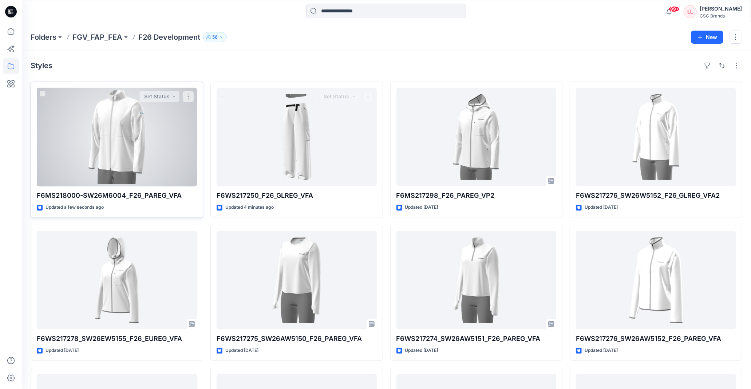
click at [165, 135] on div at bounding box center [117, 137] width 160 height 98
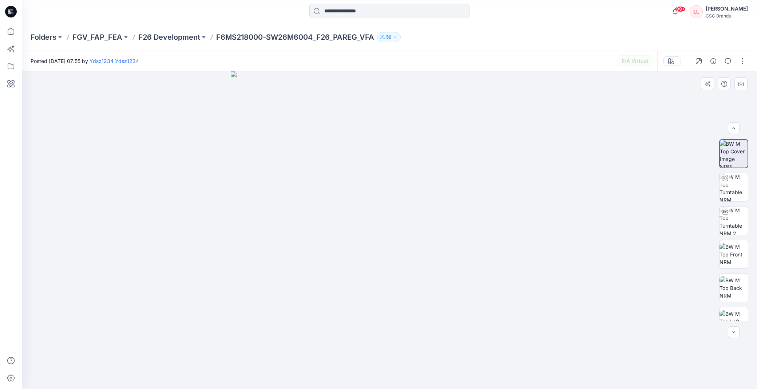
scroll to position [82, 0]
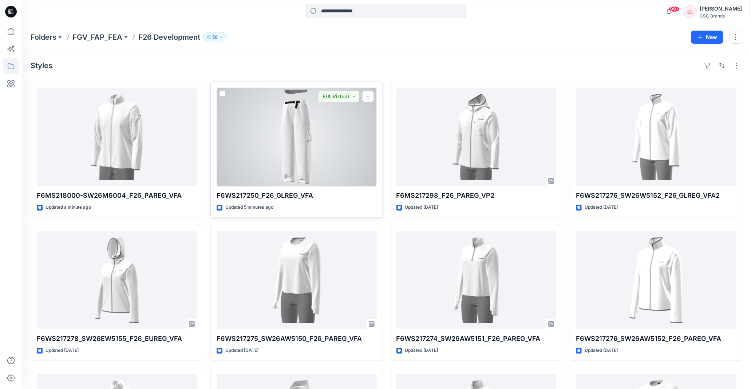
click at [293, 121] on div at bounding box center [297, 137] width 160 height 98
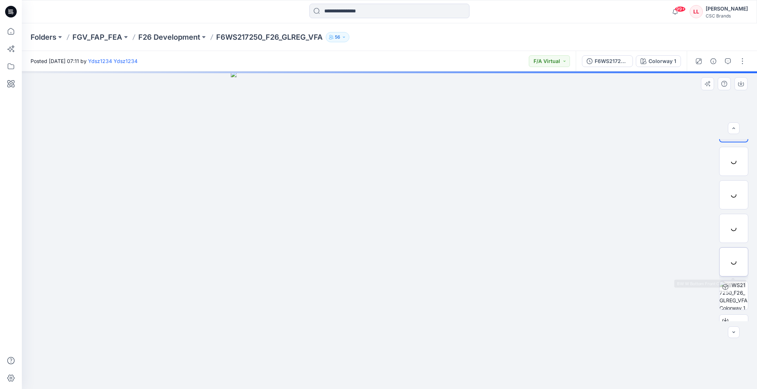
scroll to position [48, 0]
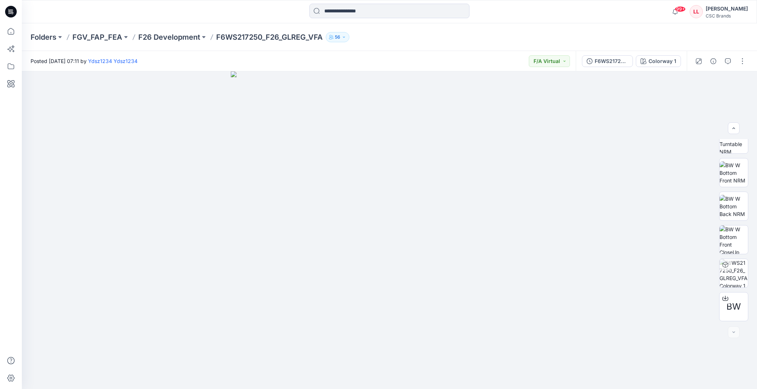
click at [411, 45] on div "Folders FGV_FAP_FEA F26 Development F6WS217250_F26_GLREG_VFA 56" at bounding box center [390, 37] width 736 height 28
click at [407, 47] on div "Folders FGV_FAP_FEA F26 Development F6WS217250_F26_GLREG_VFA 56" at bounding box center [390, 37] width 736 height 28
